Goal: Obtain resource: Obtain resource

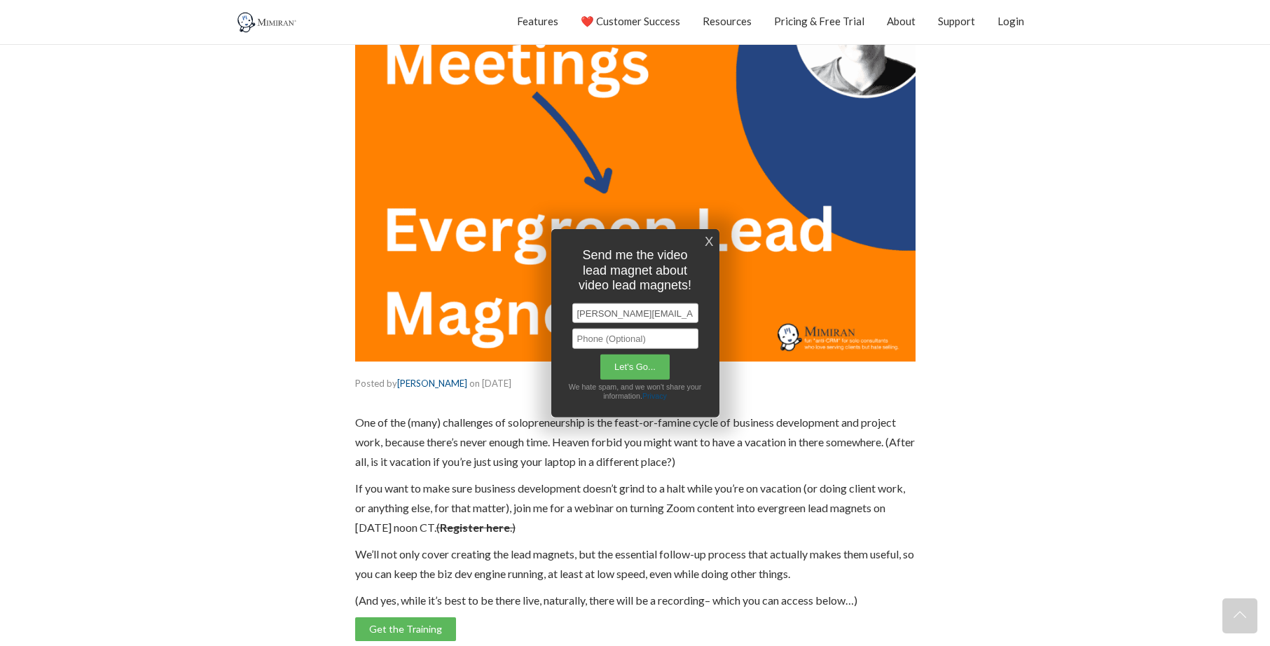
scroll to position [319, 0]
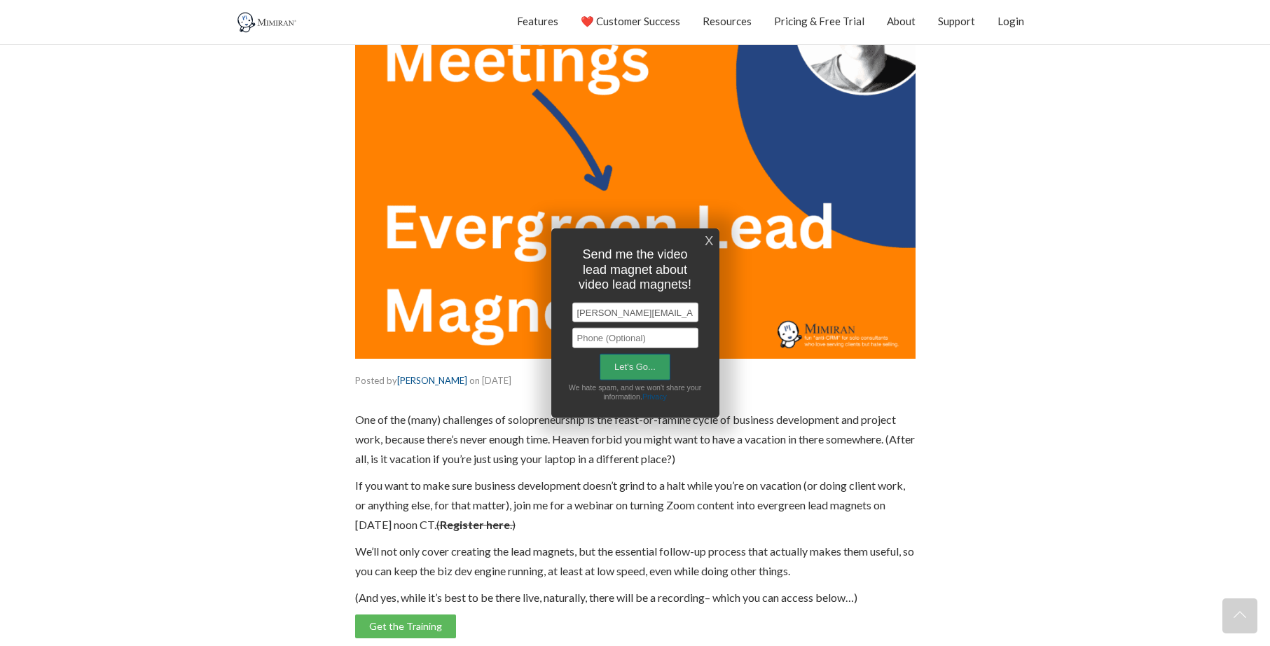
click at [638, 368] on input "Let's Go..." at bounding box center [635, 367] width 71 height 27
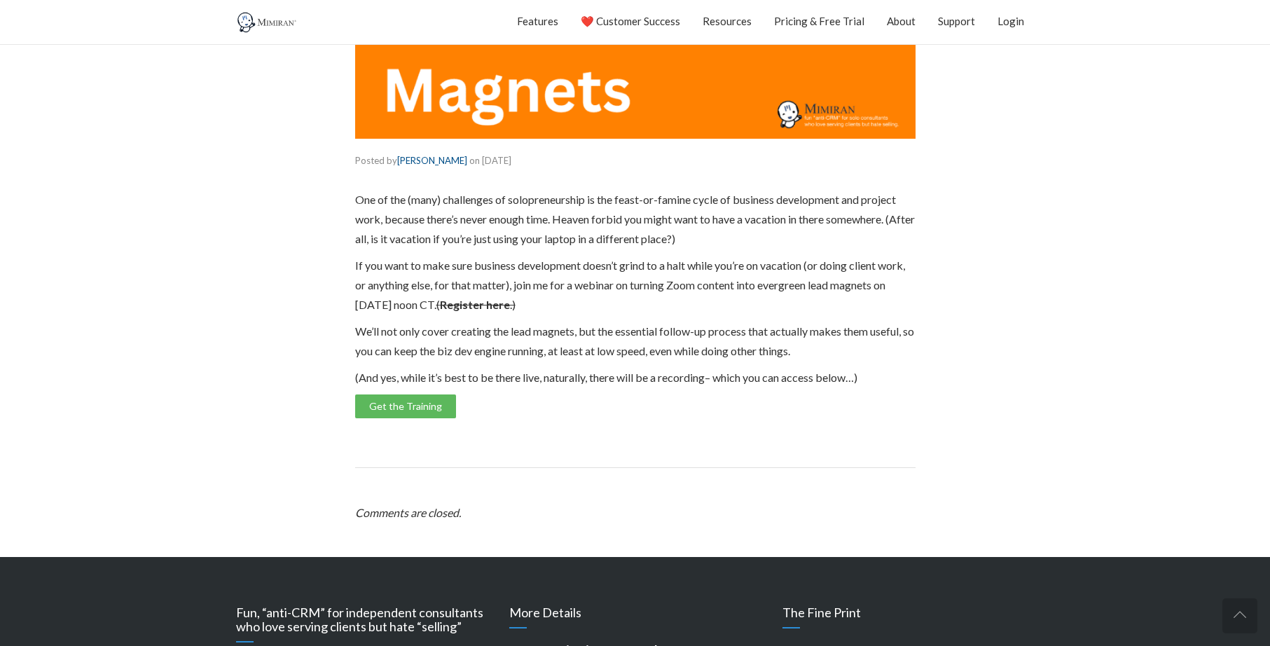
scroll to position [544, 0]
